Goal: Transaction & Acquisition: Book appointment/travel/reservation

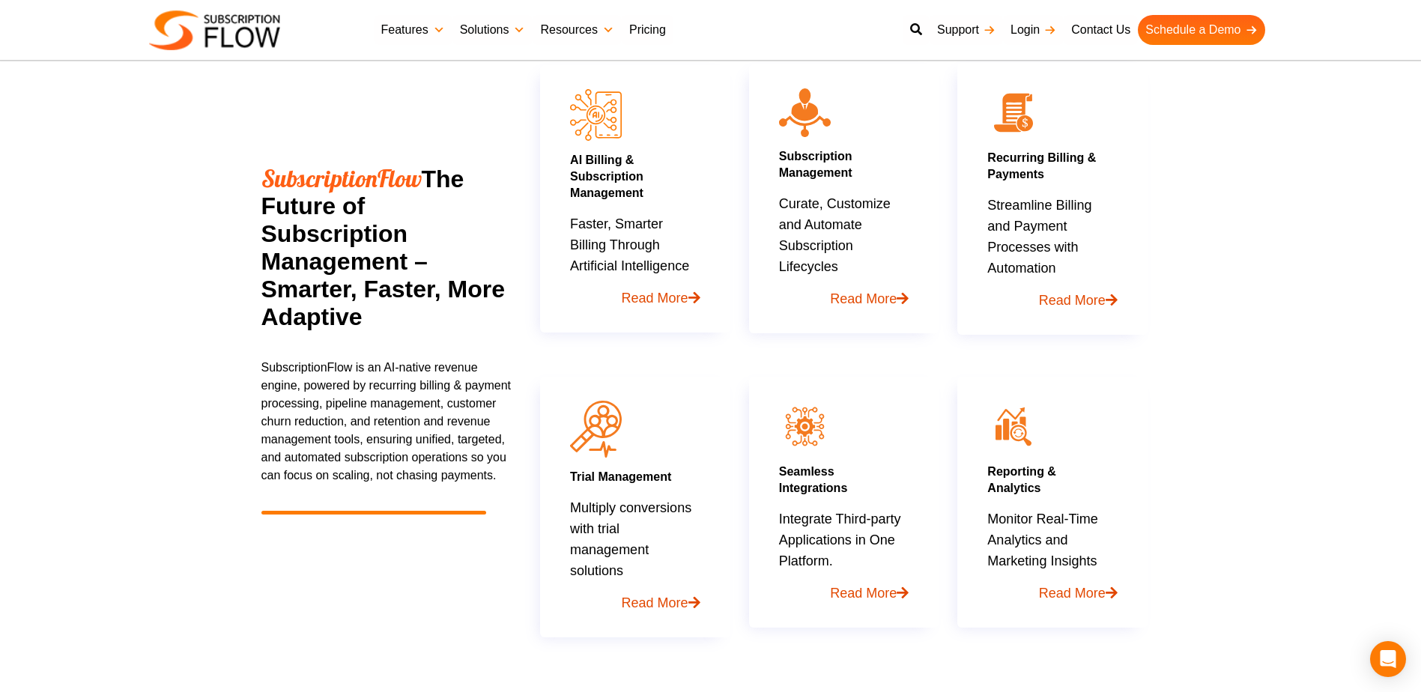
scroll to position [749, 0]
click at [851, 293] on link "Read More" at bounding box center [844, 289] width 130 height 32
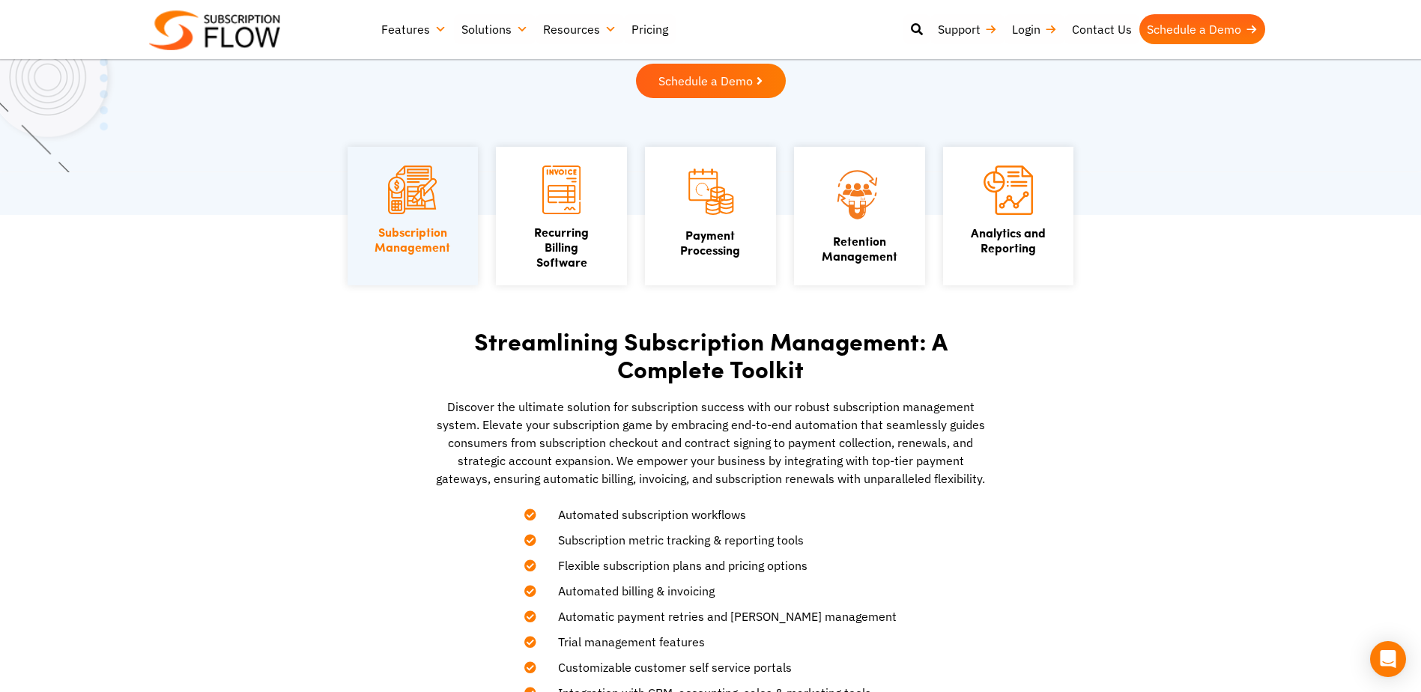
scroll to position [225, 0]
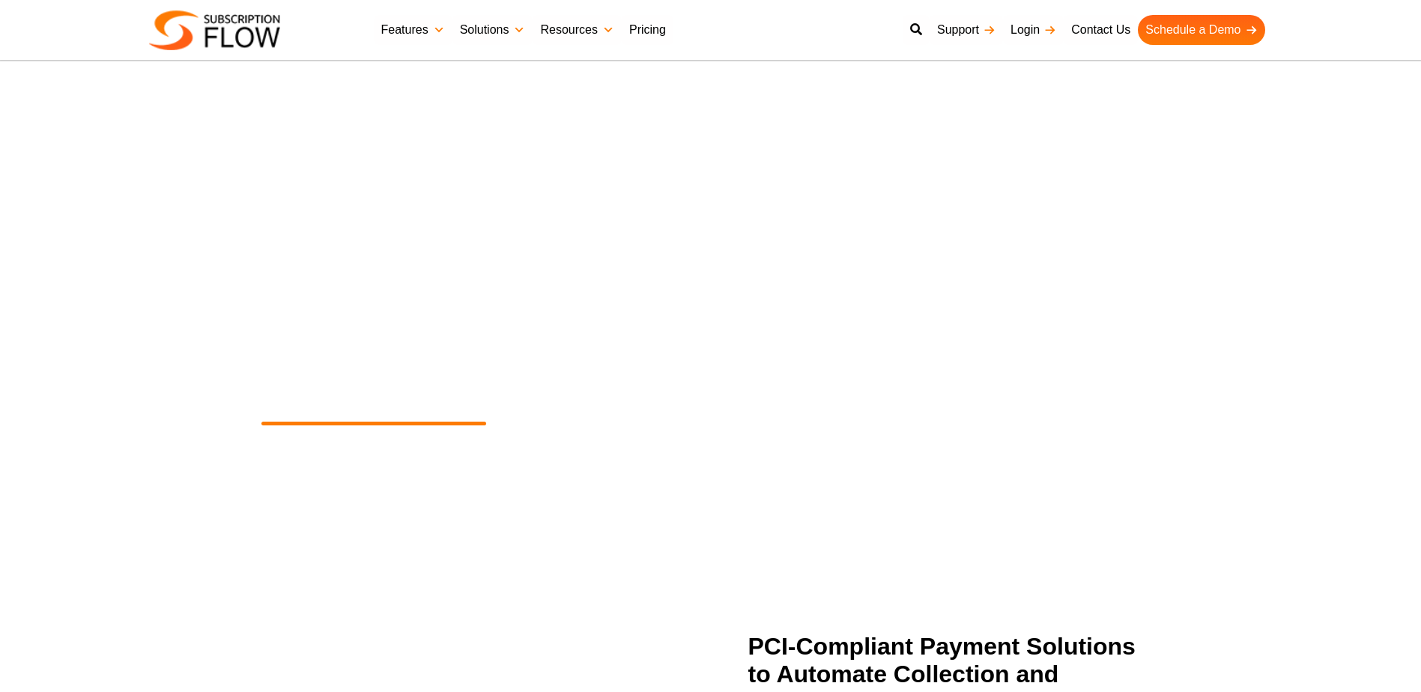
scroll to position [749, 0]
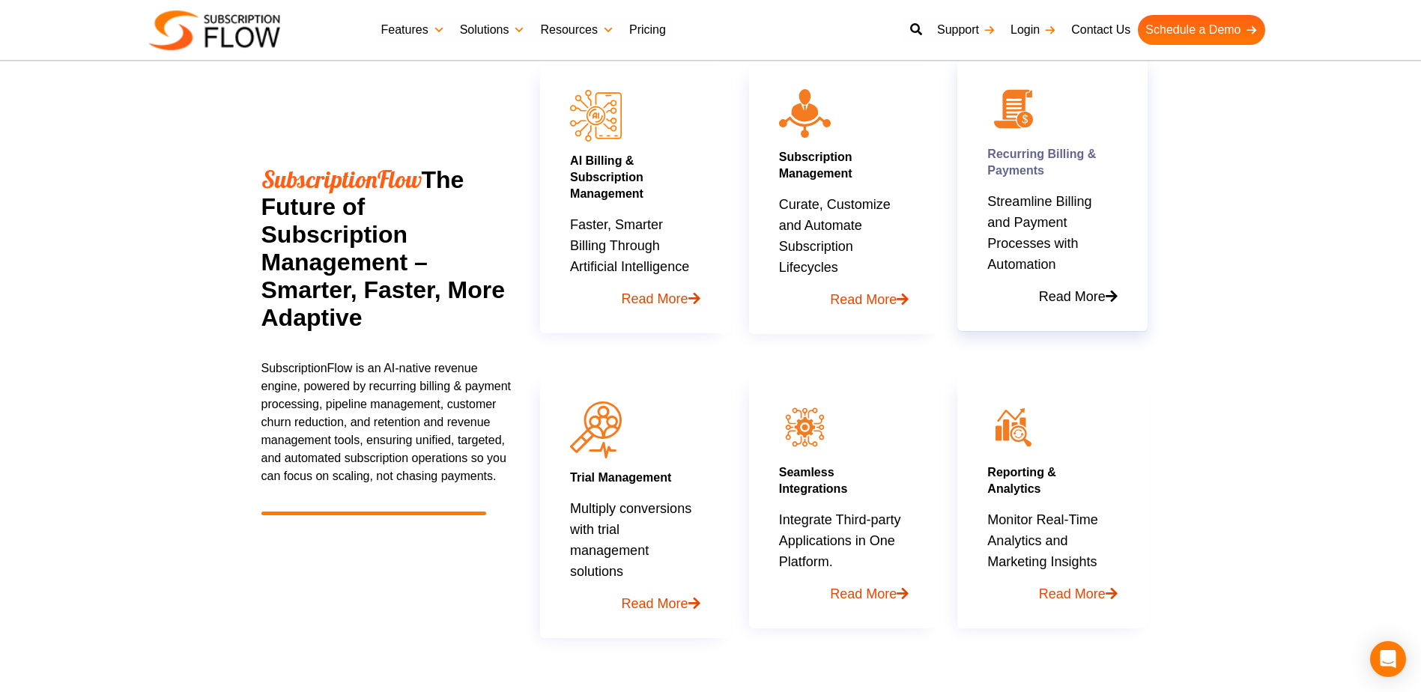
click at [1066, 292] on link "Read More" at bounding box center [1052, 291] width 130 height 32
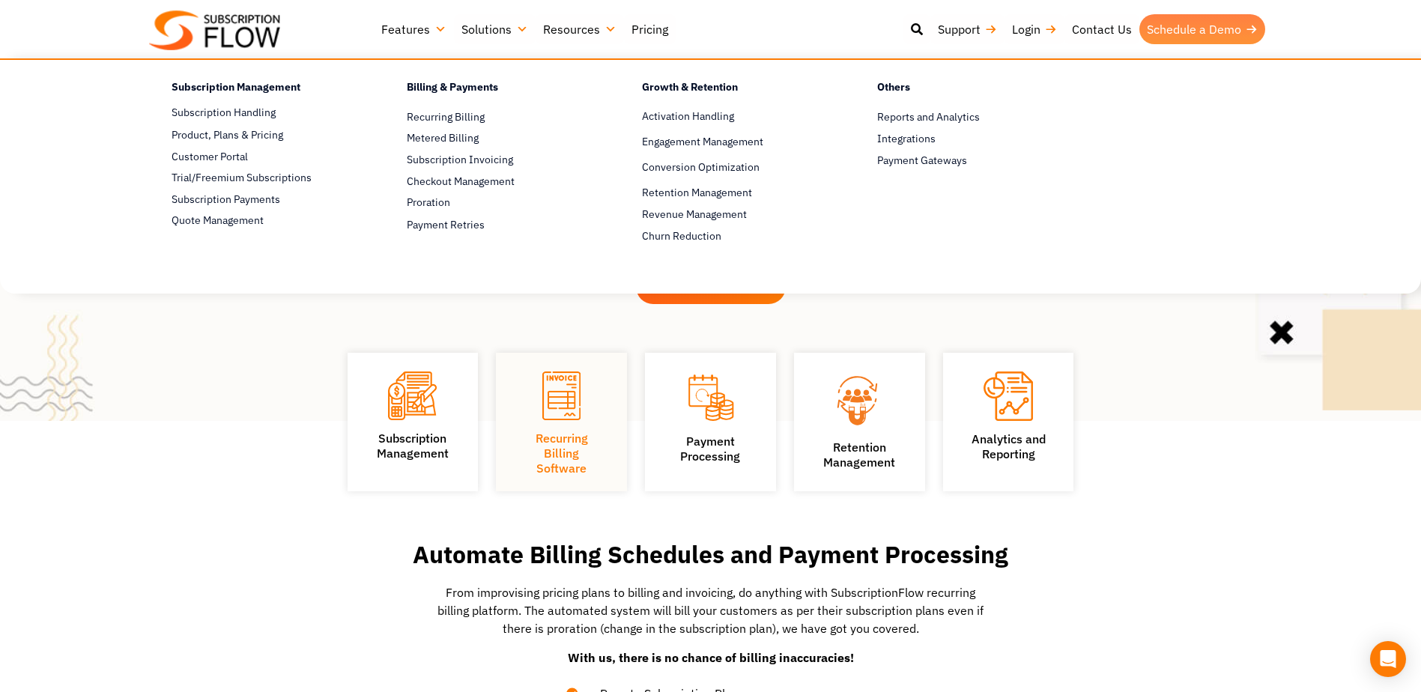
click at [1175, 35] on link "Schedule a Demo" at bounding box center [1202, 29] width 126 height 30
